Goal: Task Accomplishment & Management: Manage account settings

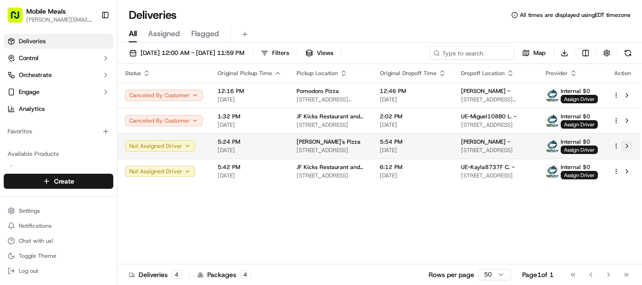
click at [628, 148] on button at bounding box center [626, 146] width 11 height 11
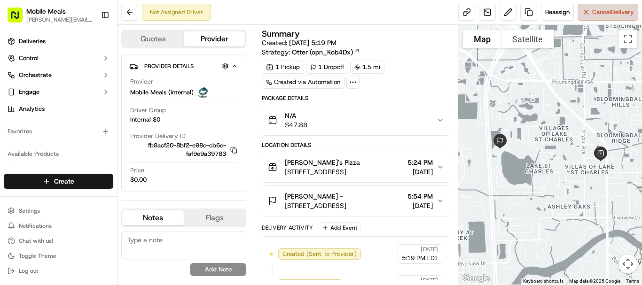
click at [592, 15] on span "Cancel Delivery" at bounding box center [613, 12] width 42 height 8
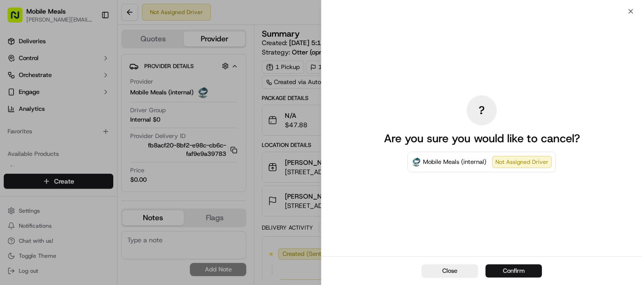
click at [530, 267] on button "Confirm" at bounding box center [514, 271] width 56 height 13
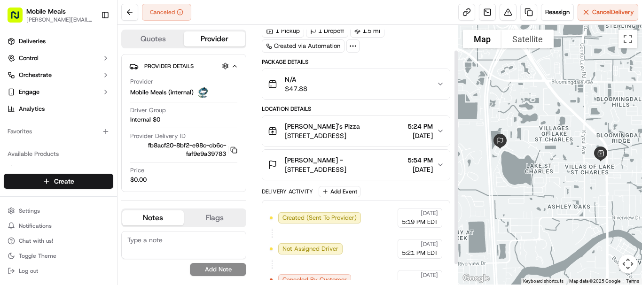
scroll to position [54, 0]
